Goal: Information Seeking & Learning: Learn about a topic

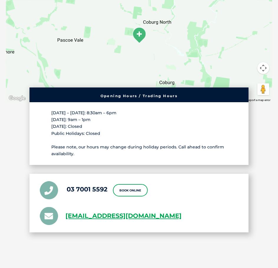
scroll to position [929, 0]
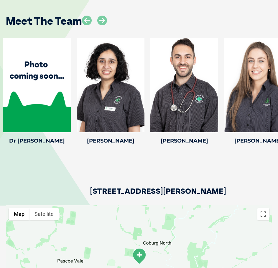
click at [265, 138] on h4 "[PERSON_NAME]" at bounding box center [258, 140] width 68 height 5
click at [259, 114] on div at bounding box center [258, 85] width 68 height 94
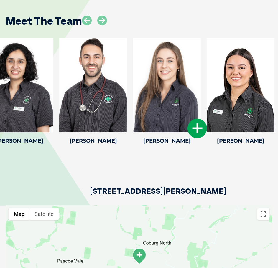
drag, startPoint x: 261, startPoint y: 126, endPoint x: 170, endPoint y: 126, distance: 91.1
click at [170, 126] on div at bounding box center [167, 85] width 68 height 94
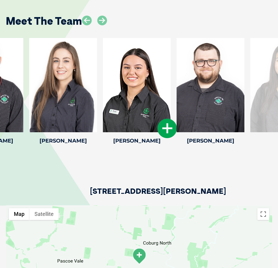
drag, startPoint x: 248, startPoint y: 123, endPoint x: 126, endPoint y: 128, distance: 122.4
click at [126, 128] on div at bounding box center [137, 85] width 68 height 94
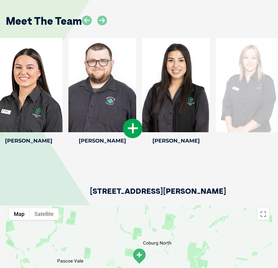
drag, startPoint x: 261, startPoint y: 124, endPoint x: 105, endPoint y: 125, distance: 155.6
click at [105, 125] on div at bounding box center [102, 85] width 68 height 94
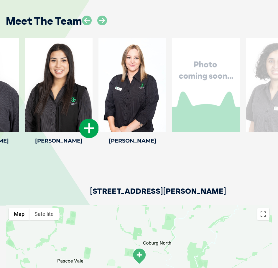
drag, startPoint x: 244, startPoint y: 93, endPoint x: 44, endPoint y: 108, distance: 199.8
click at [44, 108] on div at bounding box center [59, 85] width 68 height 94
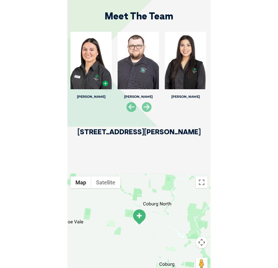
scroll to position [897, 0]
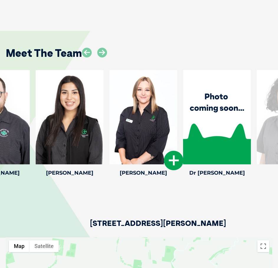
drag, startPoint x: 238, startPoint y: 111, endPoint x: 112, endPoint y: 115, distance: 125.6
click at [119, 115] on div at bounding box center [143, 117] width 68 height 94
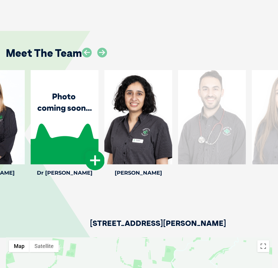
drag, startPoint x: 228, startPoint y: 113, endPoint x: 33, endPoint y: 119, distance: 195.2
click at [33, 119] on div at bounding box center [65, 117] width 68 height 94
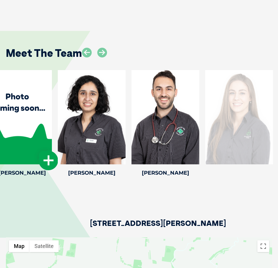
drag, startPoint x: 195, startPoint y: 115, endPoint x: 30, endPoint y: 117, distance: 164.7
click at [30, 117] on div at bounding box center [18, 117] width 68 height 94
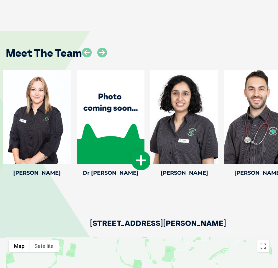
click at [140, 166] on icon at bounding box center [140, 160] width 19 height 19
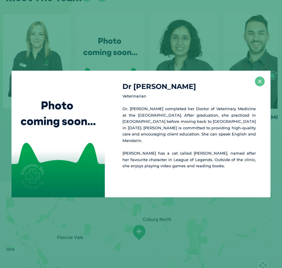
scroll to position [957, 0]
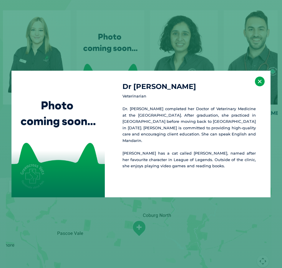
click at [261, 80] on button "×" at bounding box center [260, 82] width 10 height 10
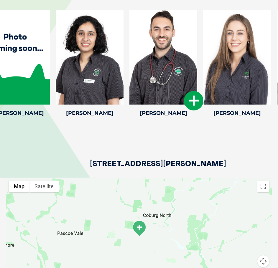
drag, startPoint x: 246, startPoint y: 90, endPoint x: 116, endPoint y: 98, distance: 130.5
click at [129, 98] on div at bounding box center [163, 57] width 68 height 94
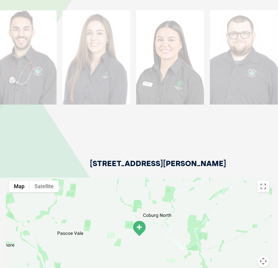
drag, startPoint x: 242, startPoint y: 98, endPoint x: 80, endPoint y: 102, distance: 161.5
click at [80, 102] on div at bounding box center [96, 57] width 68 height 94
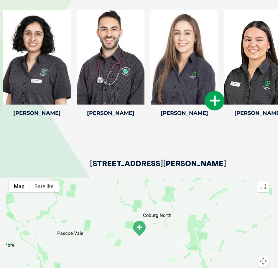
click at [211, 100] on icon at bounding box center [214, 100] width 19 height 19
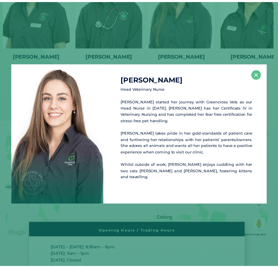
scroll to position [1016, 0]
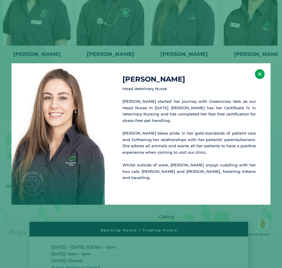
click at [257, 79] on button "×" at bounding box center [260, 74] width 10 height 10
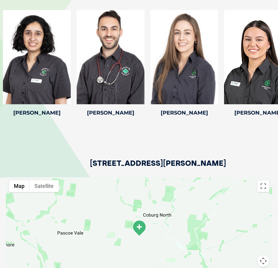
scroll to position [957, 0]
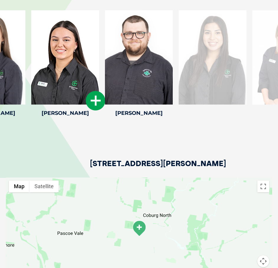
drag, startPoint x: 251, startPoint y: 87, endPoint x: 58, endPoint y: 90, distance: 192.7
click at [58, 90] on div at bounding box center [65, 57] width 68 height 94
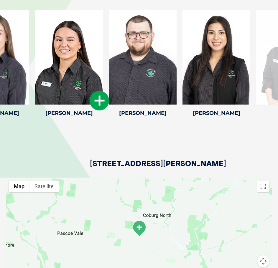
drag, startPoint x: 223, startPoint y: 80, endPoint x: 77, endPoint y: 93, distance: 146.7
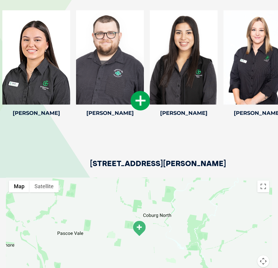
drag, startPoint x: 218, startPoint y: 92, endPoint x: 142, endPoint y: 105, distance: 76.8
click at [142, 105] on icon at bounding box center [140, 100] width 19 height 19
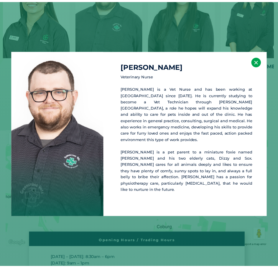
scroll to position [1006, 0]
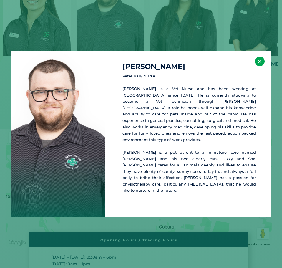
click at [259, 66] on button "×" at bounding box center [260, 62] width 10 height 10
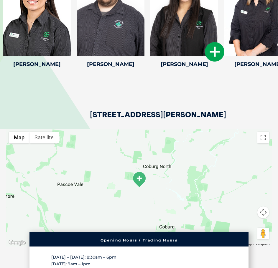
click at [214, 54] on icon at bounding box center [214, 51] width 19 height 19
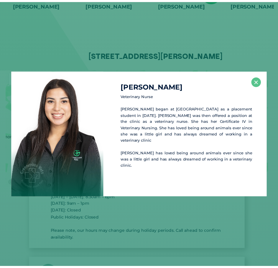
scroll to position [1066, 0]
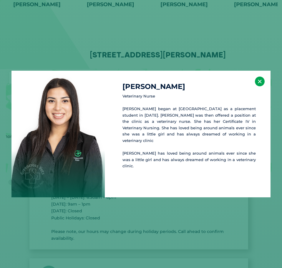
click at [263, 82] on button "×" at bounding box center [260, 82] width 10 height 10
